Goal: Task Accomplishment & Management: Manage account settings

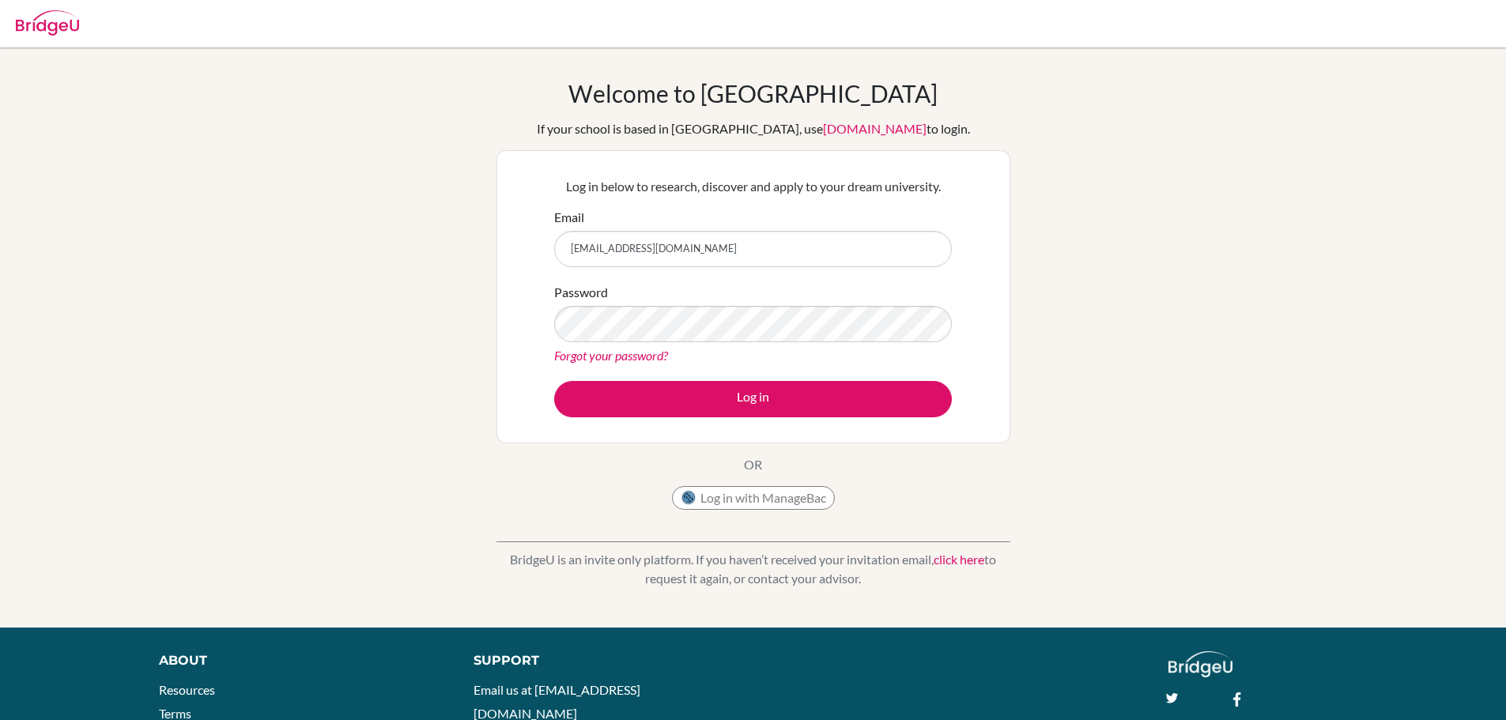
drag, startPoint x: 0, startPoint y: 0, endPoint x: 651, endPoint y: 377, distance: 752.0
click at [651, 377] on form "Email [EMAIL_ADDRESS][DOMAIN_NAME] Password Forgot your password? Log in" at bounding box center [753, 312] width 398 height 209
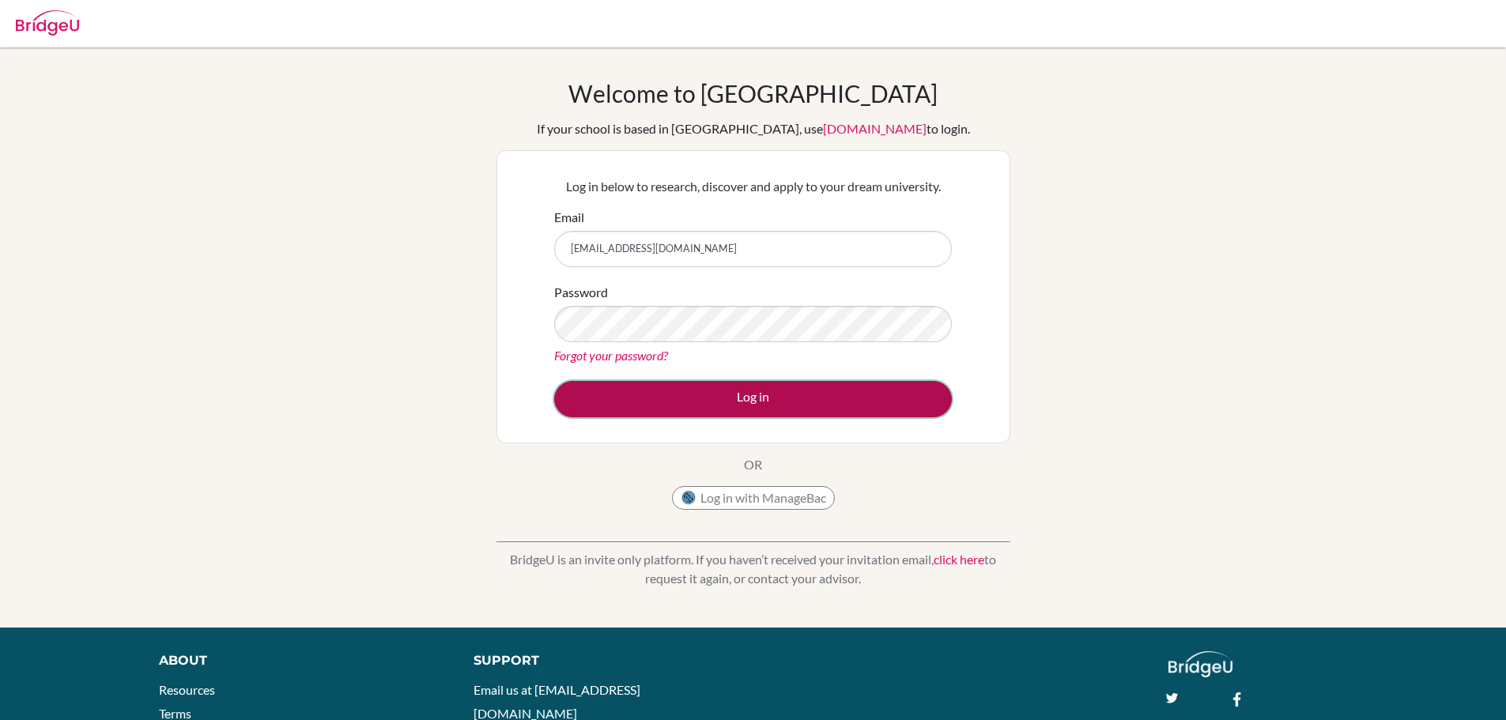
click at [645, 387] on button "Log in" at bounding box center [753, 399] width 398 height 36
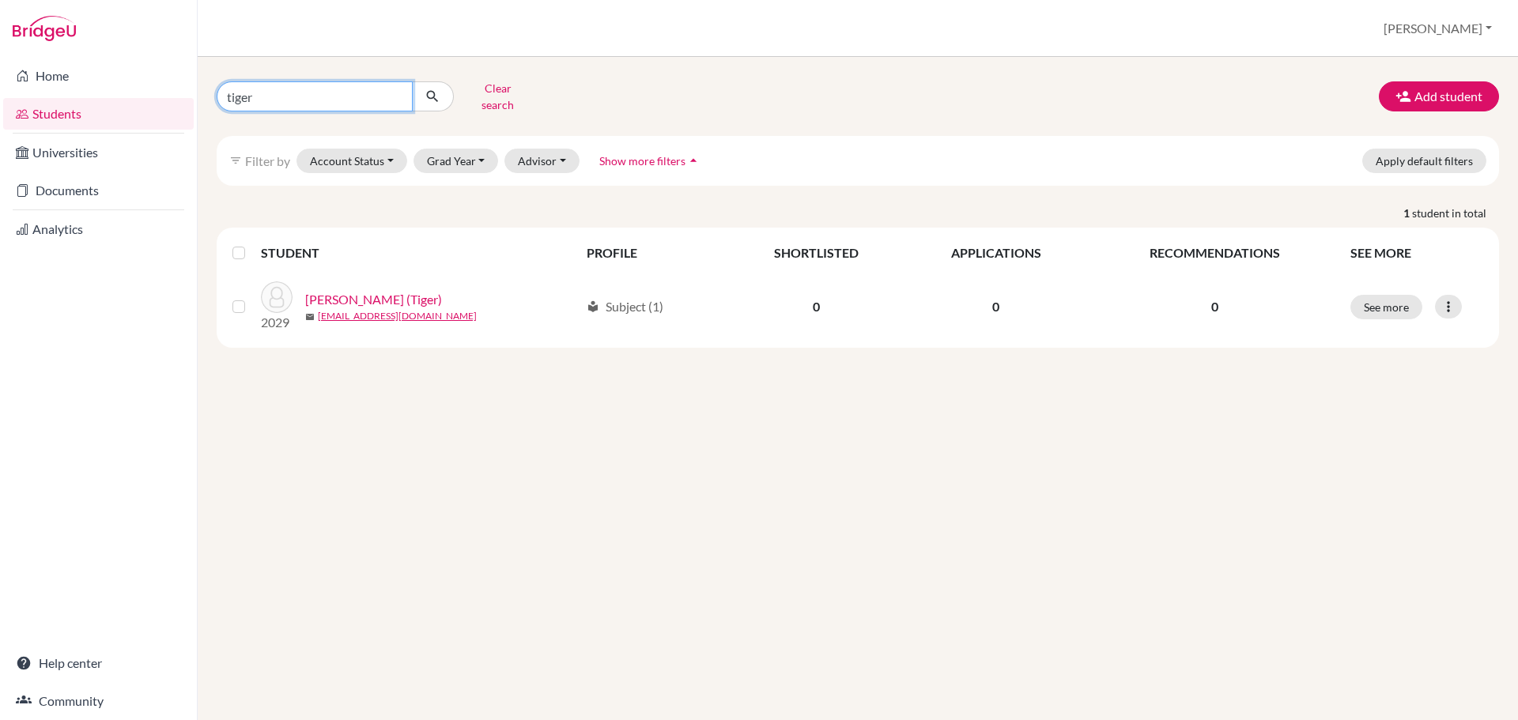
click at [334, 93] on input "tiger" at bounding box center [315, 96] width 196 height 30
type input "g103454"
click button "submit" at bounding box center [433, 96] width 42 height 30
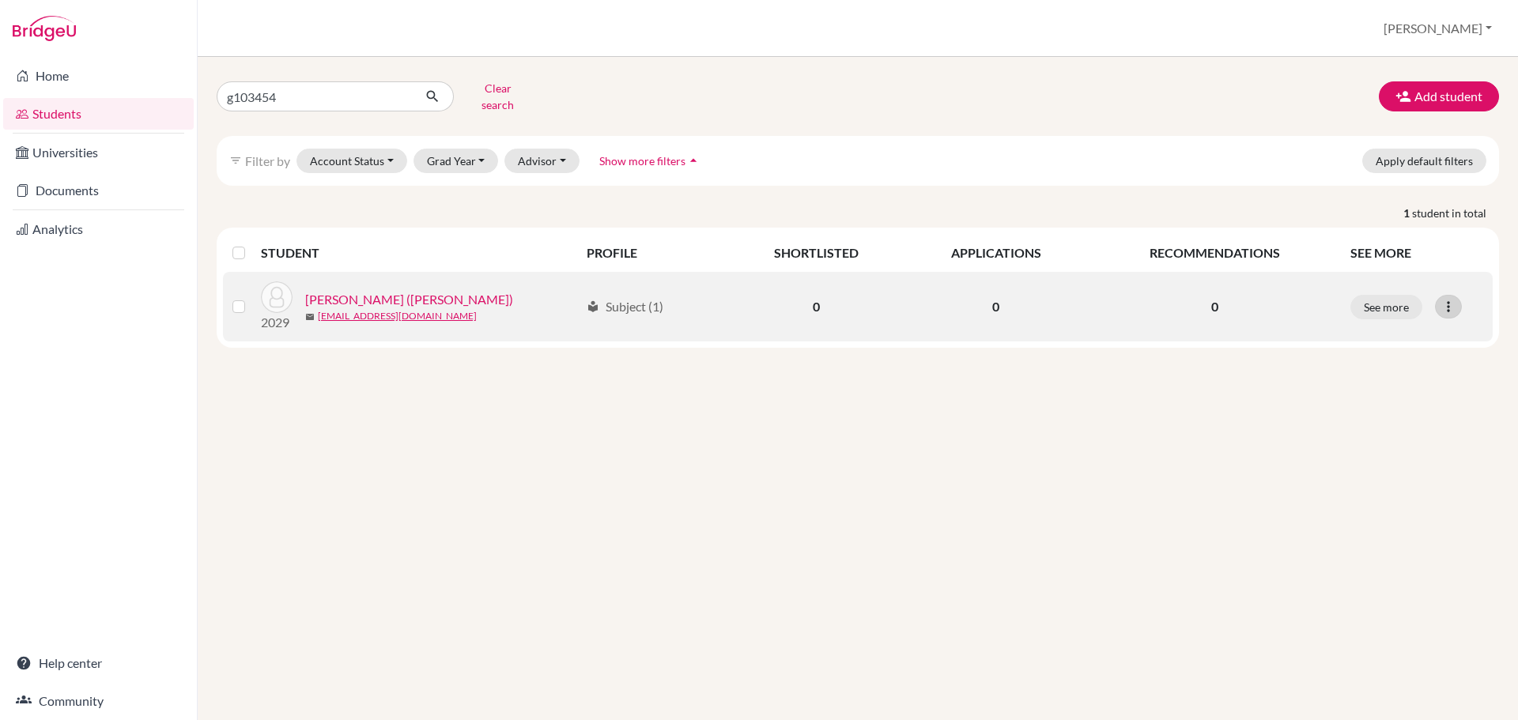
click at [1441, 296] on div at bounding box center [1448, 307] width 27 height 24
click at [1382, 378] on button "Reset Password" at bounding box center [1379, 390] width 125 height 25
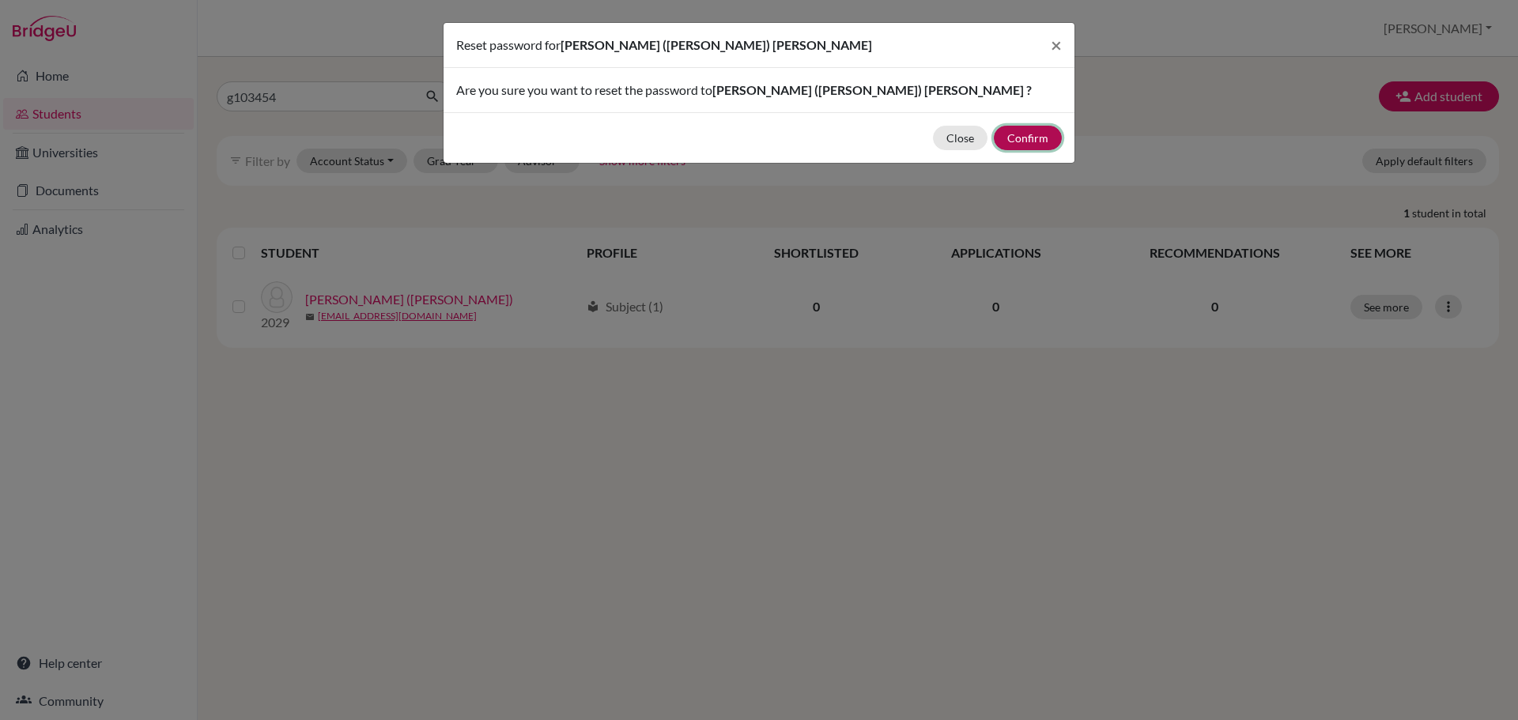
click at [1020, 142] on button "Confirm" at bounding box center [1028, 138] width 68 height 25
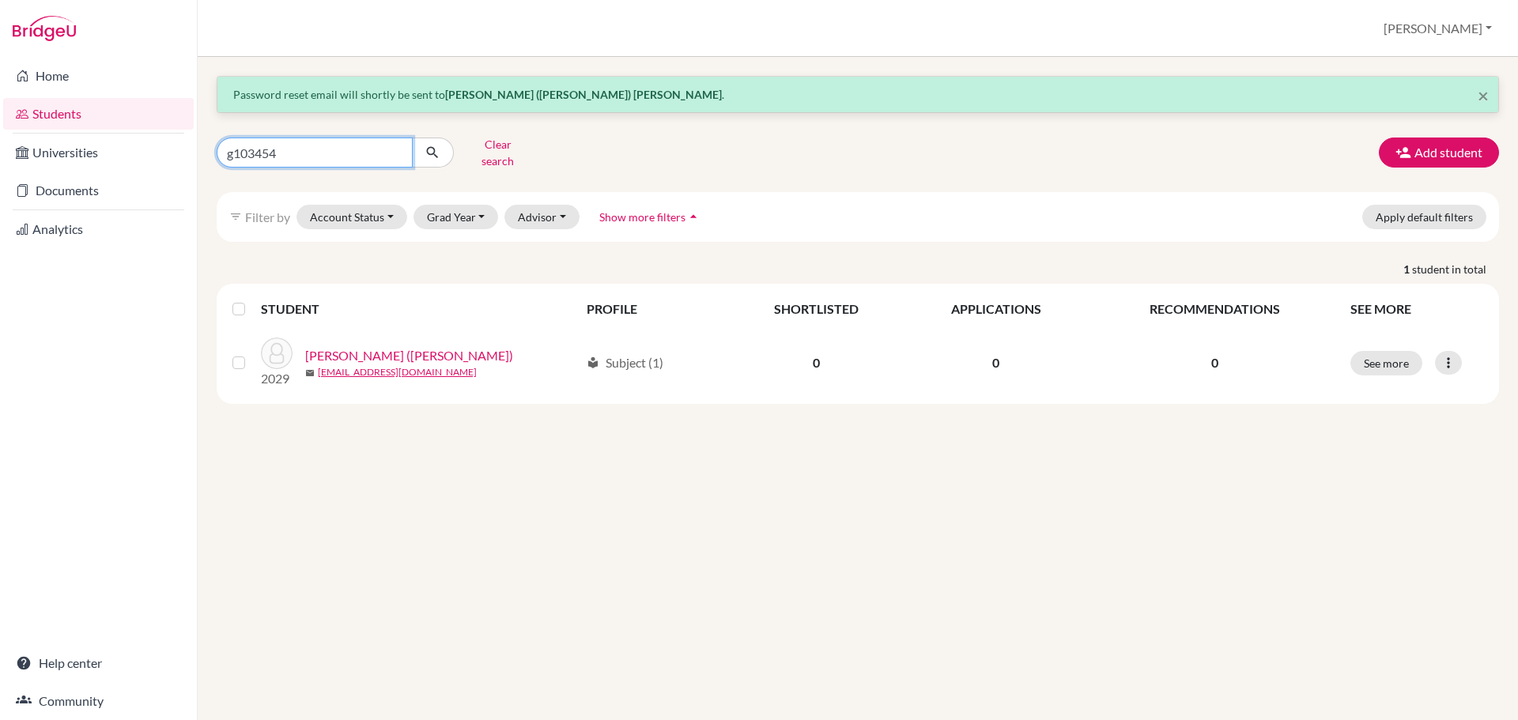
click at [383, 145] on input "g103454" at bounding box center [315, 153] width 196 height 30
type input "ling"
click button "submit" at bounding box center [433, 153] width 42 height 30
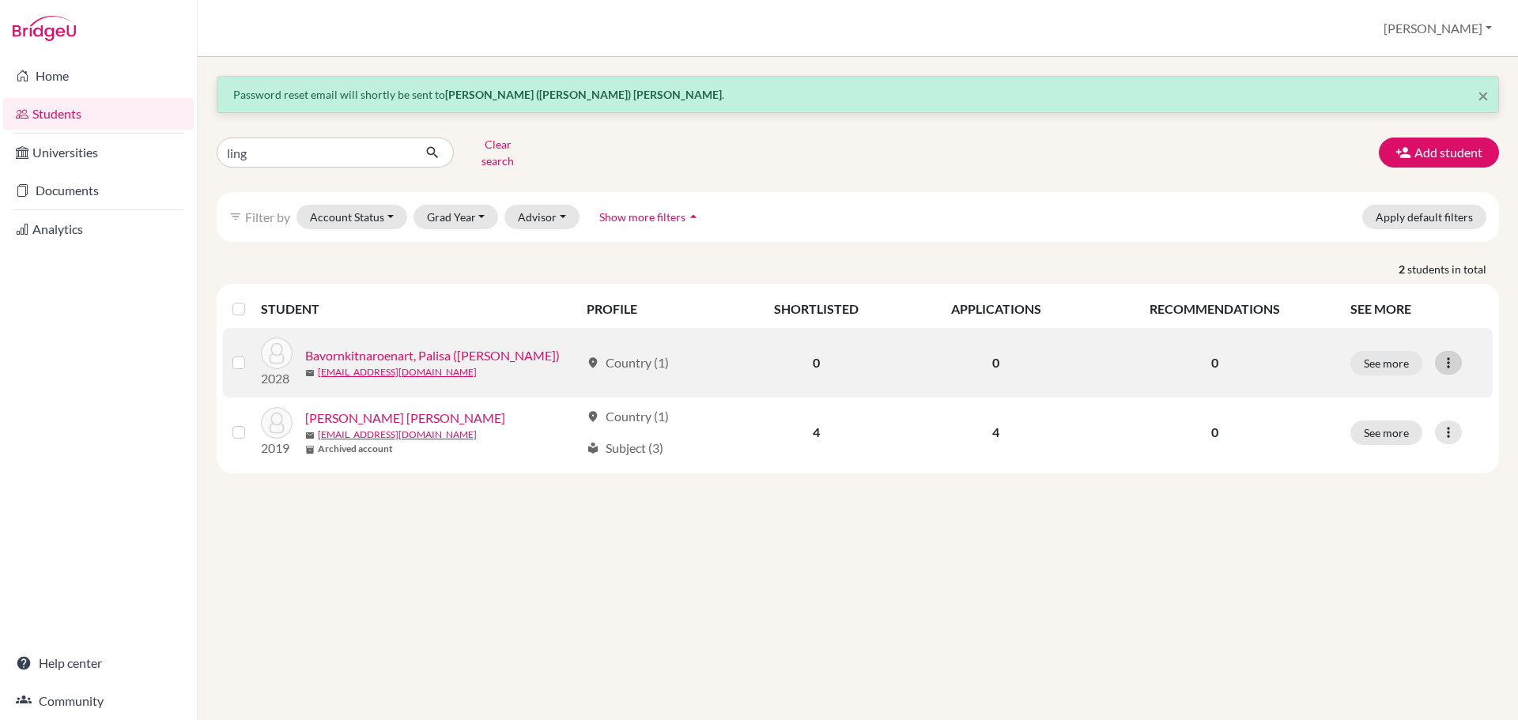
click at [1447, 357] on icon at bounding box center [1448, 363] width 16 height 16
click at [1398, 438] on button "Reset Password" at bounding box center [1379, 446] width 125 height 25
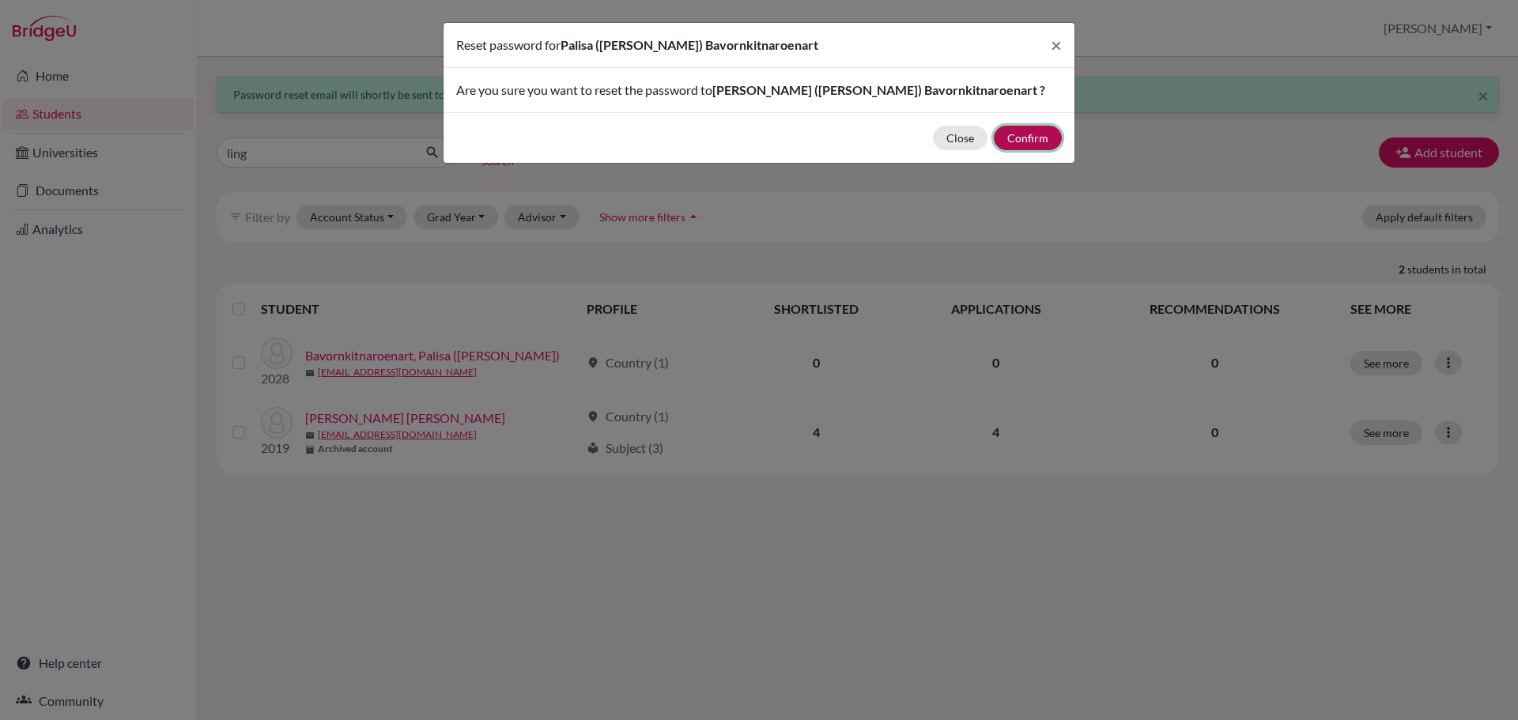
click at [1013, 138] on button "Confirm" at bounding box center [1028, 138] width 68 height 25
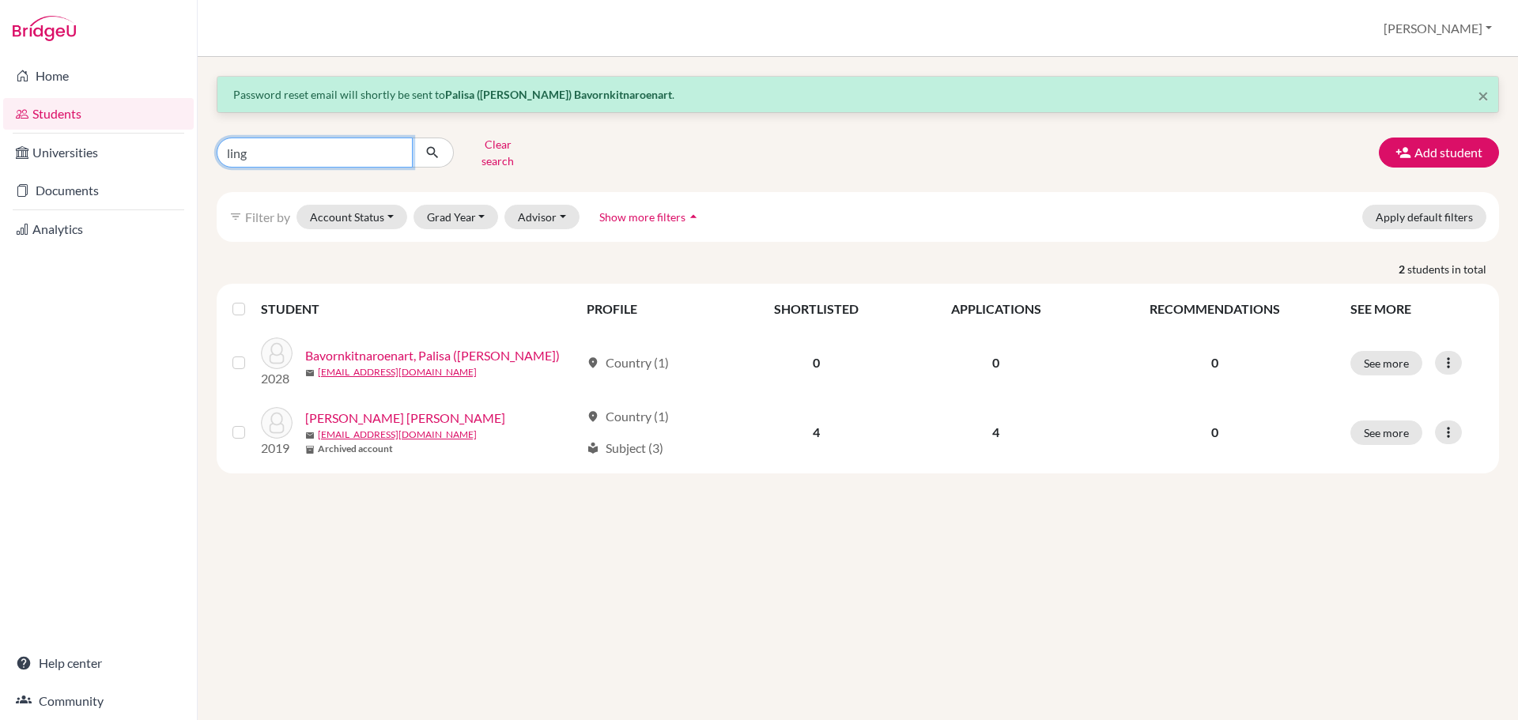
click at [278, 154] on input "ling" at bounding box center [315, 153] width 196 height 30
type input "can"
click button "submit" at bounding box center [433, 153] width 42 height 30
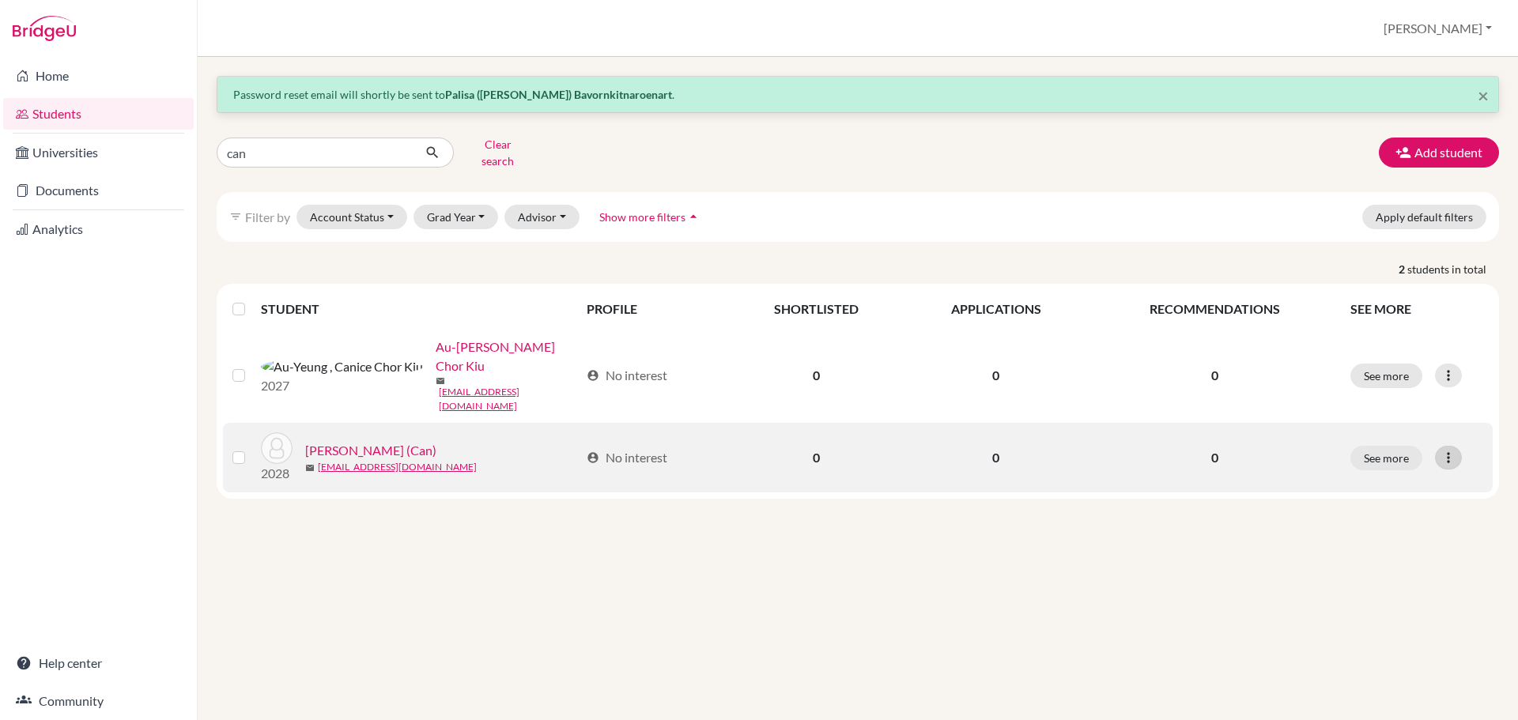
click at [1453, 450] on icon at bounding box center [1448, 458] width 16 height 16
click at [1402, 508] on button "Reset Password" at bounding box center [1379, 516] width 125 height 25
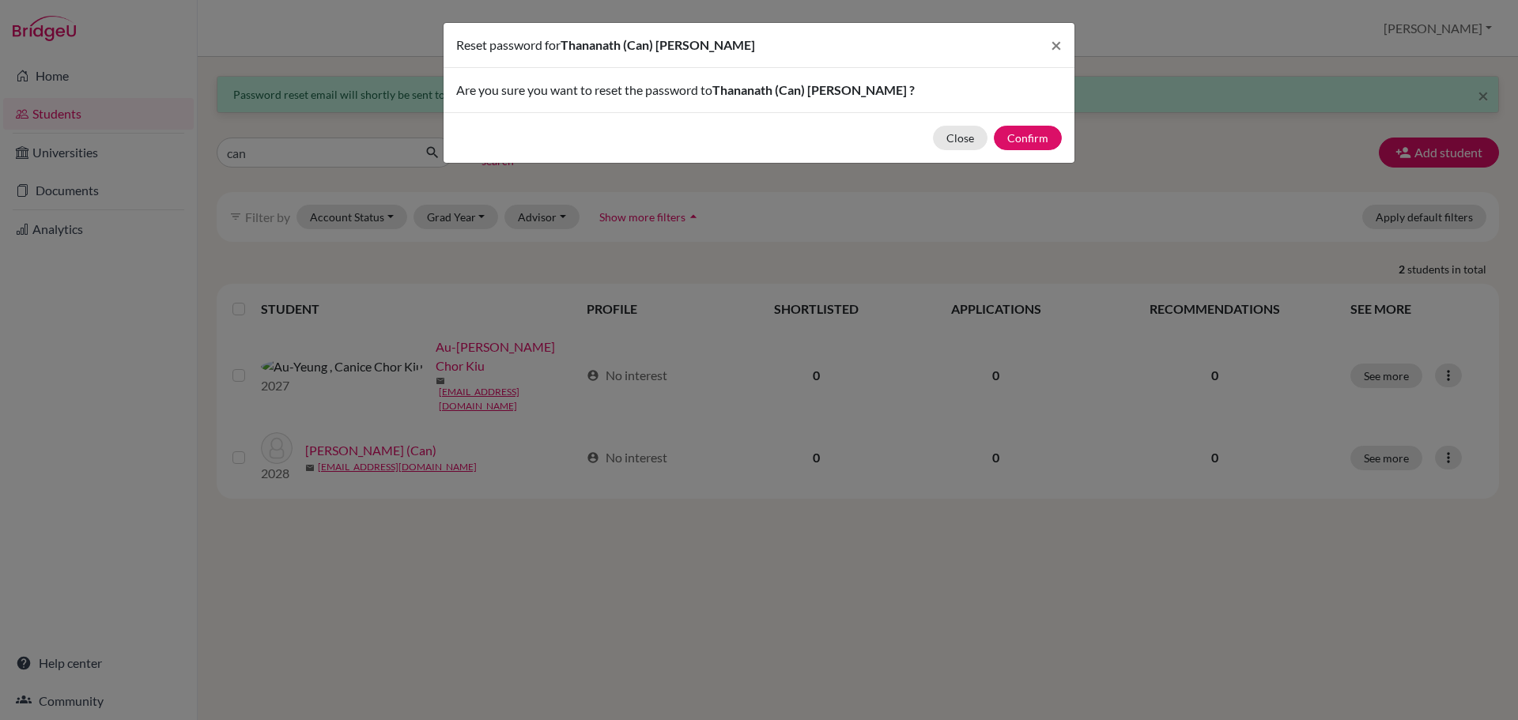
click at [1001, 152] on div "Close Confirm" at bounding box center [758, 137] width 631 height 51
click at [1010, 146] on button "Confirm" at bounding box center [1028, 138] width 68 height 25
